Goal: Information Seeking & Learning: Learn about a topic

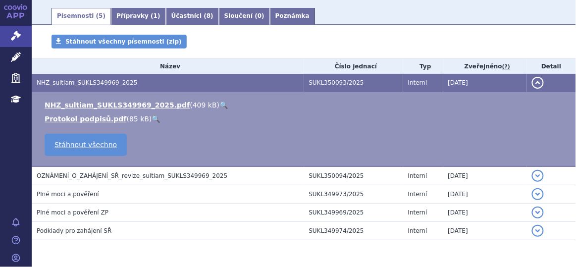
scroll to position [154, 0]
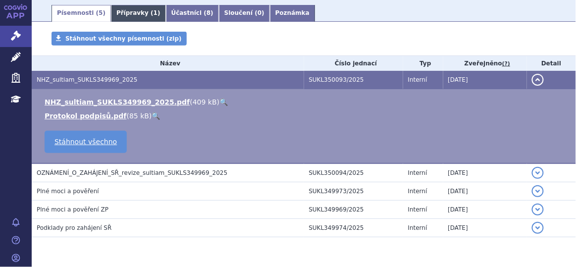
click at [134, 22] on link "Přípravky ( 1 )" at bounding box center [138, 13] width 55 height 17
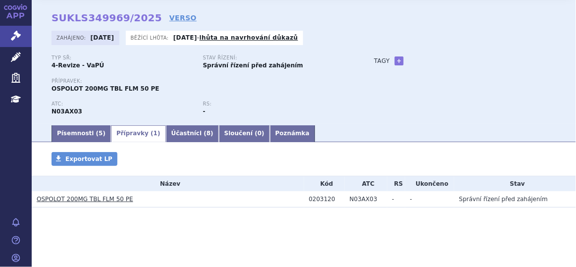
scroll to position [35, 0]
click at [105, 198] on link "OSPOLOT 200MG TBL FLM 50 PE" at bounding box center [85, 199] width 97 height 7
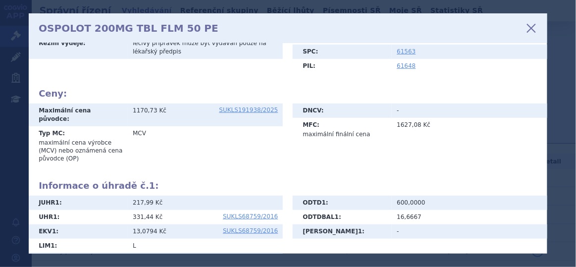
scroll to position [145, 0]
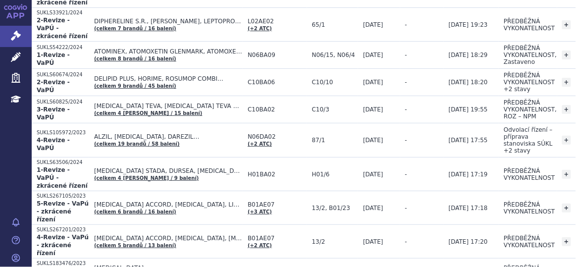
scroll to position [902, 0]
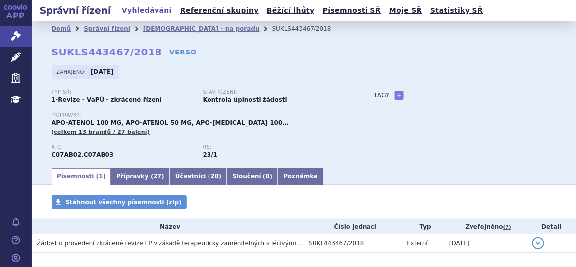
scroll to position [46, 0]
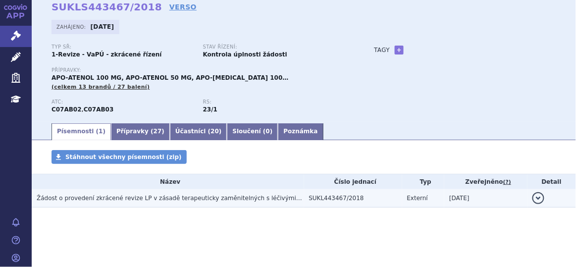
click at [195, 196] on span "Žádost o provedení zkrácené revize LP v zásadě terapeuticky zaměnitelných s léč…" at bounding box center [386, 198] width 699 height 7
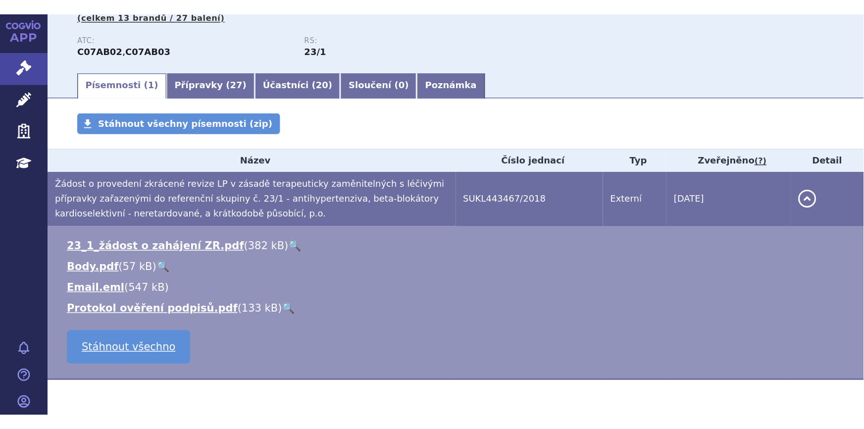
scroll to position [130, 0]
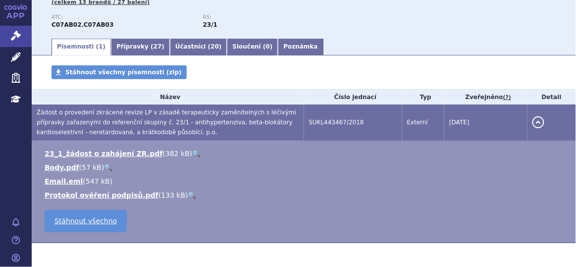
click at [192, 150] on link "🔍" at bounding box center [196, 153] width 8 height 8
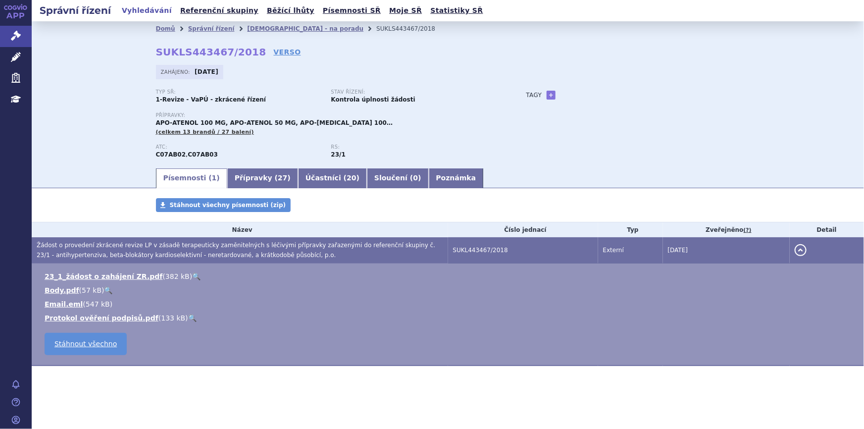
scroll to position [0, 0]
